Goal: Task Accomplishment & Management: Complete application form

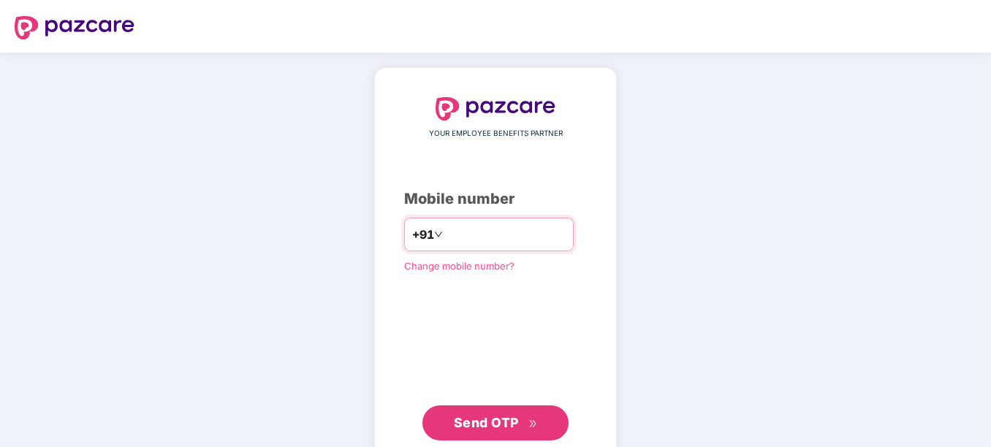
click at [508, 243] on input "number" at bounding box center [506, 234] width 120 height 23
type input "**********"
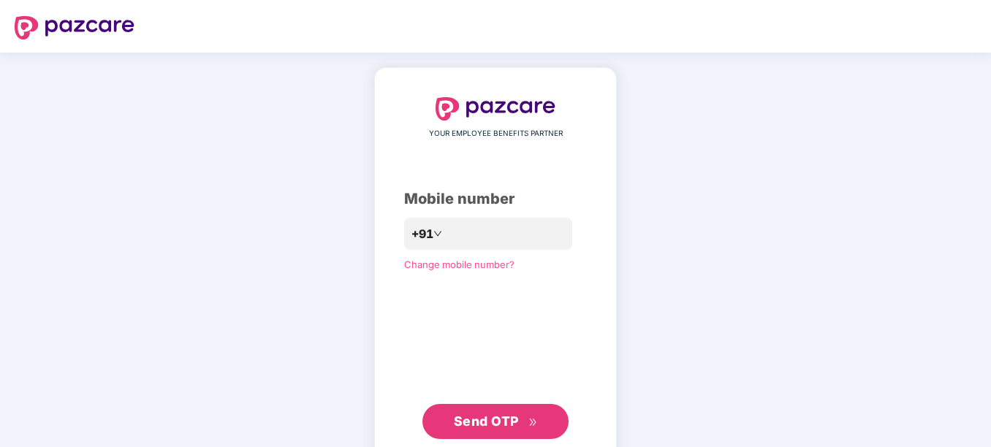
click at [505, 422] on span "Send OTP" at bounding box center [486, 421] width 65 height 15
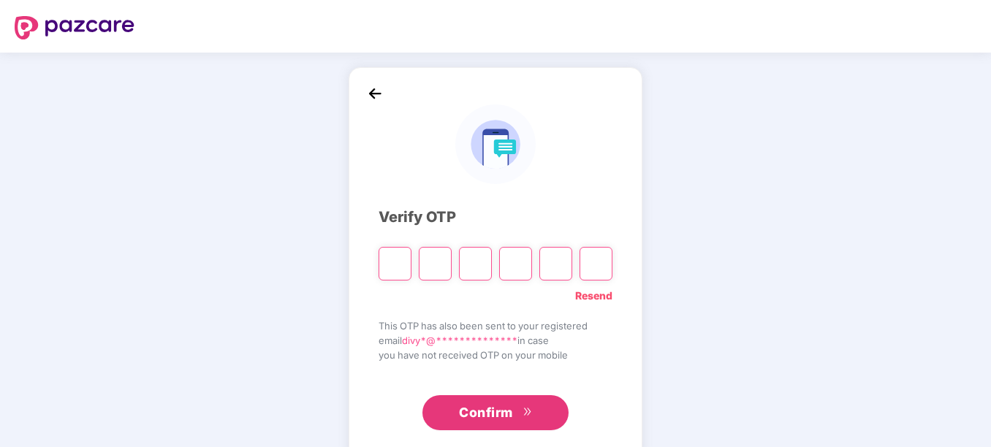
type input "*"
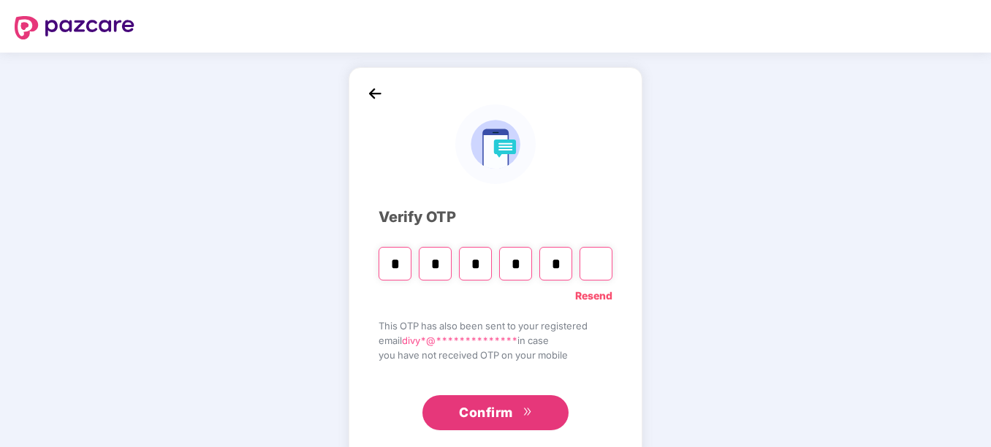
type input "*"
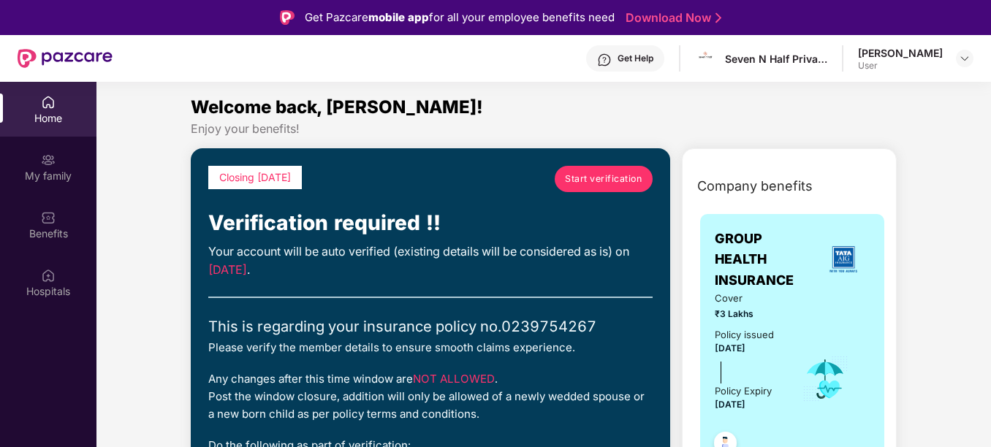
click at [589, 185] on span "Start verification" at bounding box center [603, 179] width 77 height 14
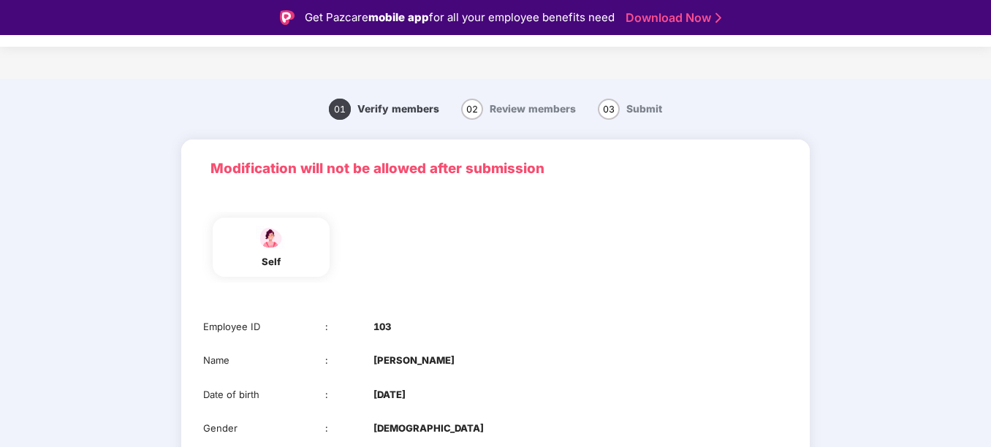
scroll to position [131, 0]
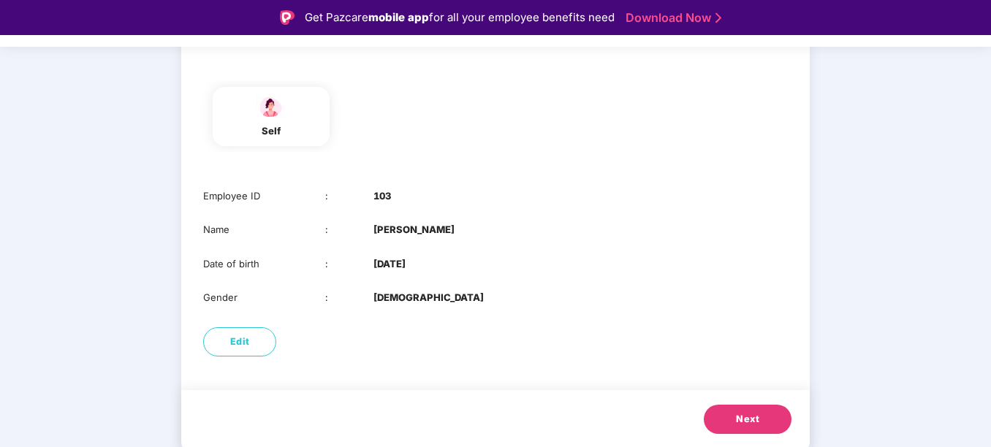
click at [748, 431] on button "Next" at bounding box center [748, 419] width 88 height 29
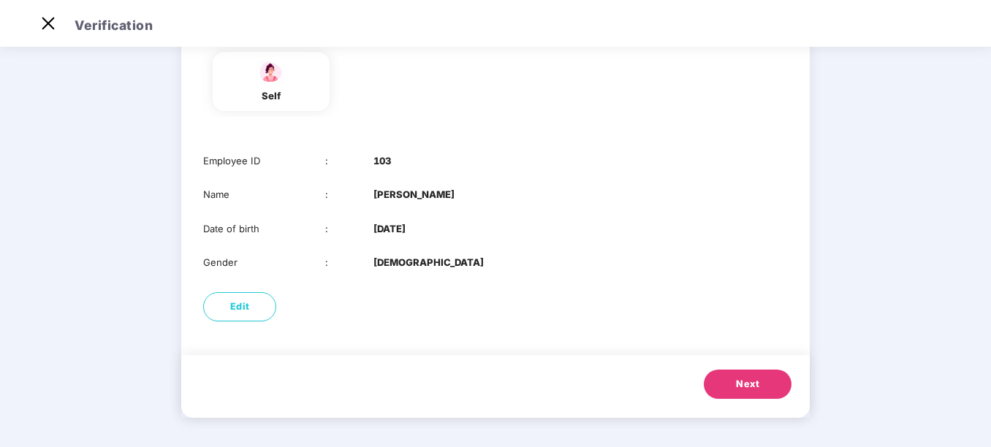
scroll to position [0, 0]
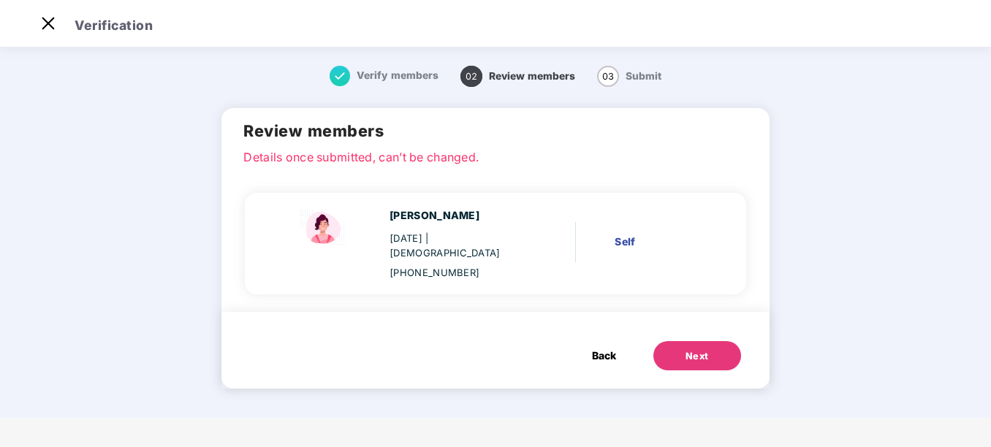
click at [697, 349] on div "Next" at bounding box center [697, 356] width 23 height 15
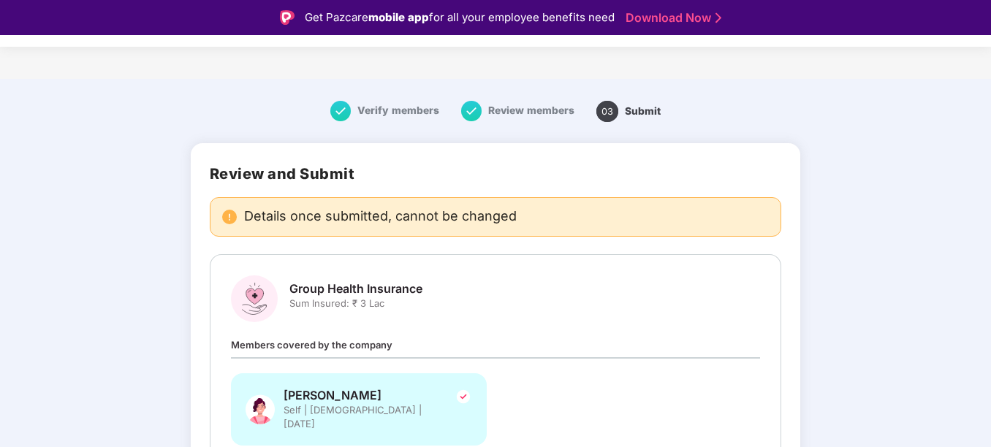
scroll to position [102, 0]
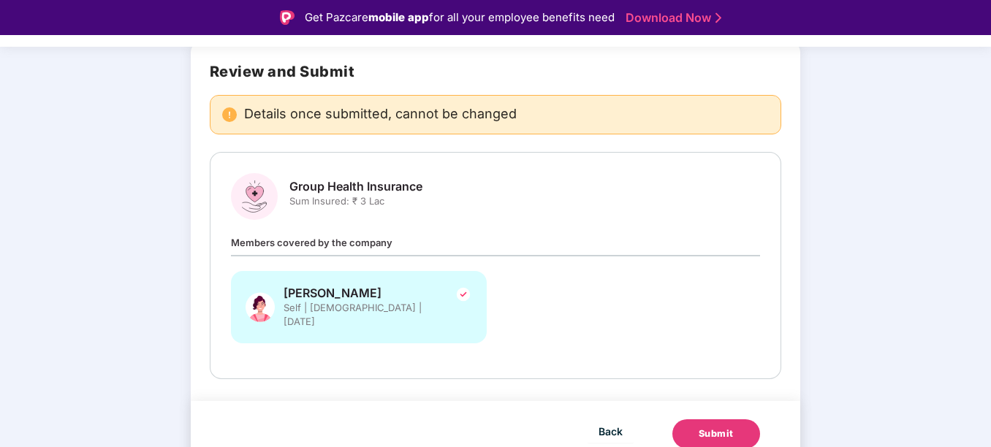
click at [716, 427] on div "Submit" at bounding box center [716, 434] width 35 height 15
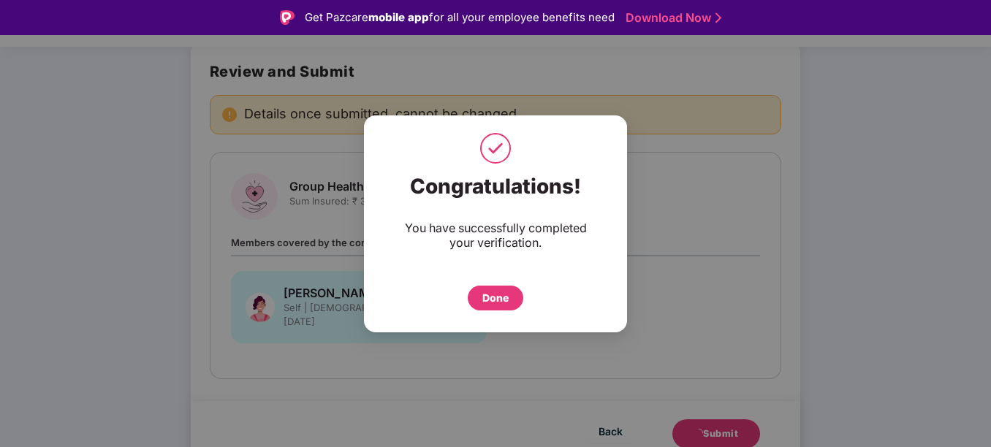
click at [505, 294] on div "Done" at bounding box center [495, 298] width 26 height 16
